Goal: Task Accomplishment & Management: Use online tool/utility

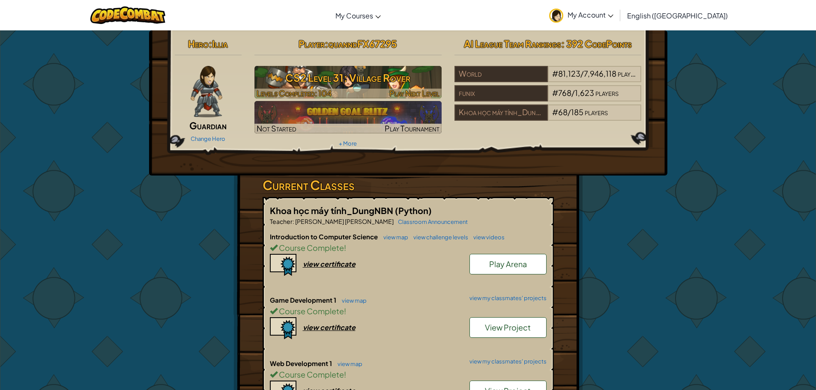
click at [281, 73] on h3 "CS2 Level 31: Village Rover" at bounding box center [347, 77] width 187 height 19
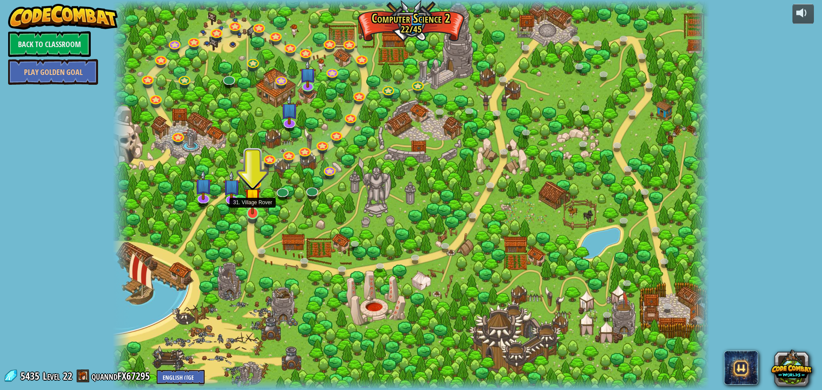
click at [257, 208] on img at bounding box center [253, 196] width 16 height 36
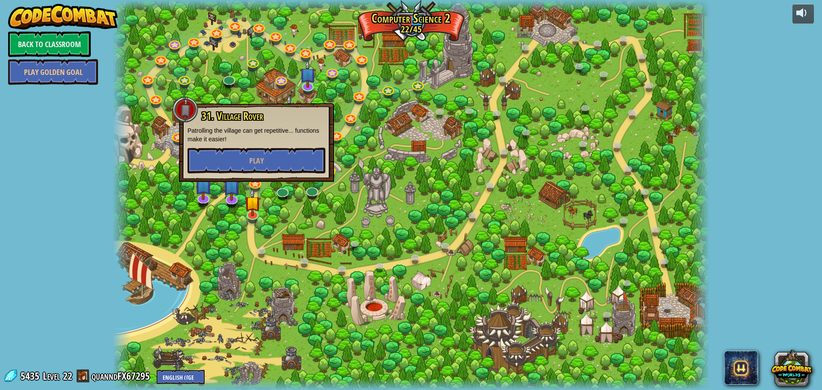
click at [218, 82] on div at bounding box center [411, 195] width 597 height 390
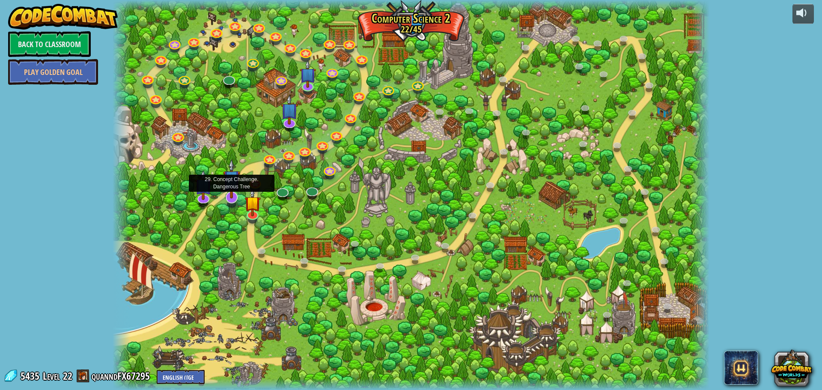
click at [233, 196] on img at bounding box center [232, 179] width 18 height 40
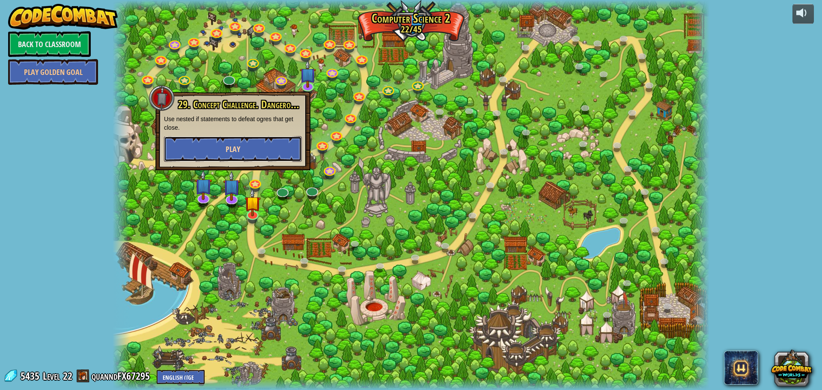
click at [245, 144] on button "Play" at bounding box center [233, 149] width 138 height 26
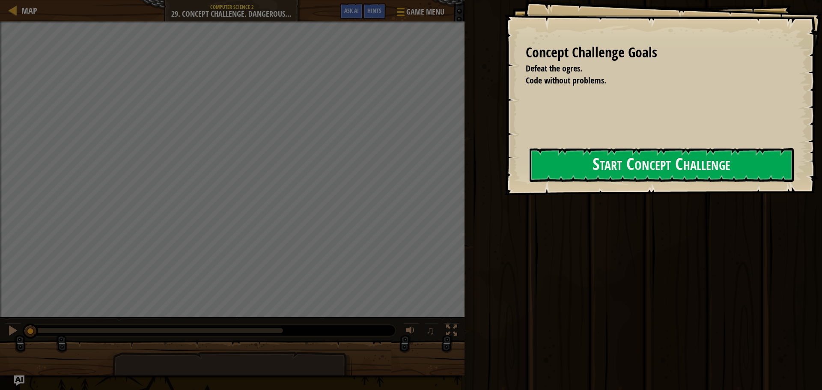
click at [678, 192] on div "Concept Challenge Goals Defeat the ogres. Code without problems. Start Concept …" at bounding box center [663, 97] width 318 height 195
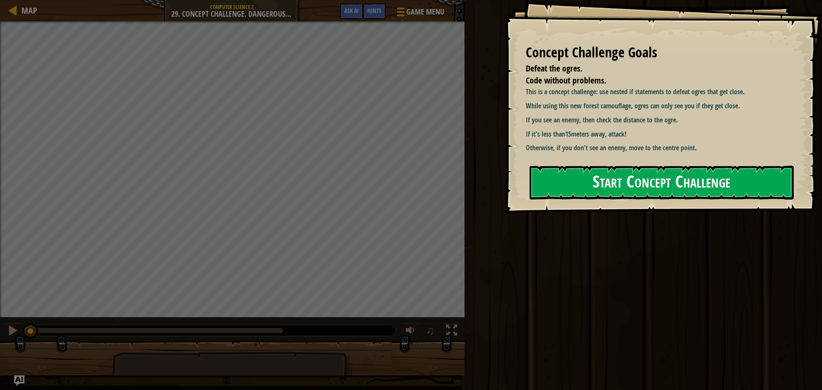
click at [673, 166] on button "Start Concept Challenge" at bounding box center [662, 183] width 264 height 34
